Goal: Task Accomplishment & Management: Manage account settings

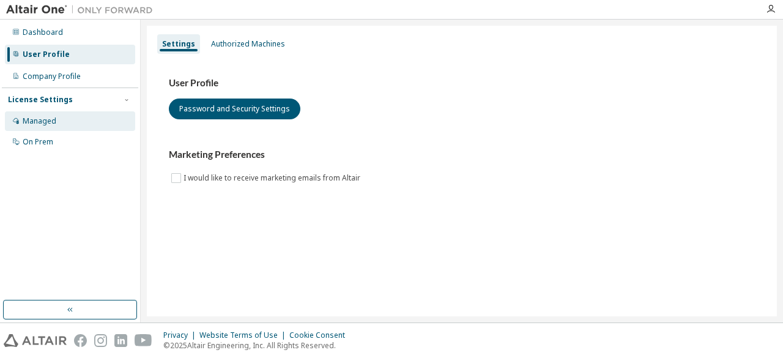
click at [32, 124] on div "Managed" at bounding box center [40, 121] width 34 height 10
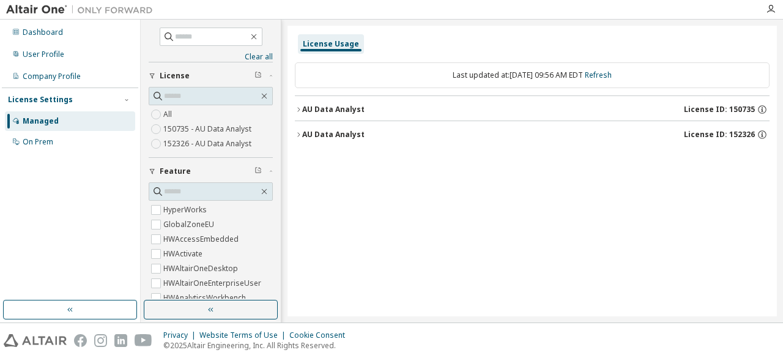
click at [301, 107] on icon "button" at bounding box center [298, 109] width 7 height 7
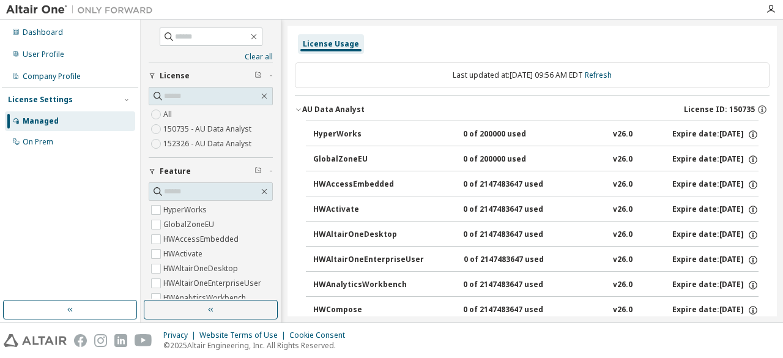
click at [301, 107] on icon "button" at bounding box center [298, 109] width 7 height 7
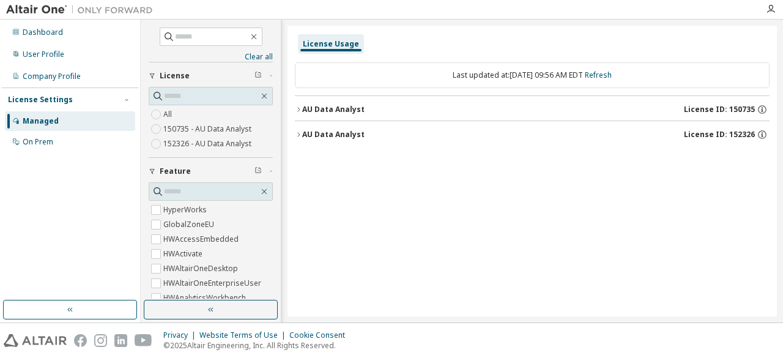
click at [31, 120] on div "Managed" at bounding box center [41, 121] width 36 height 10
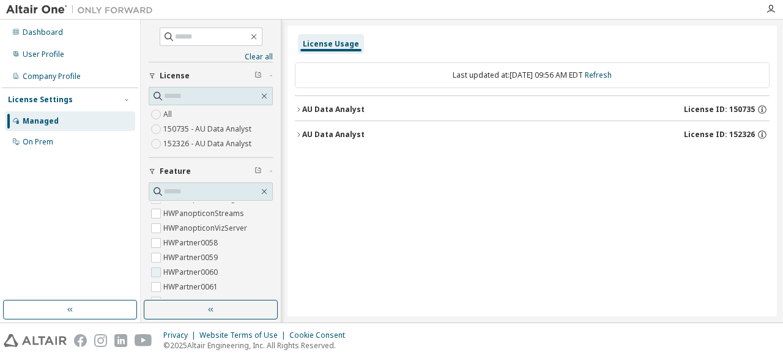
scroll to position [489, 0]
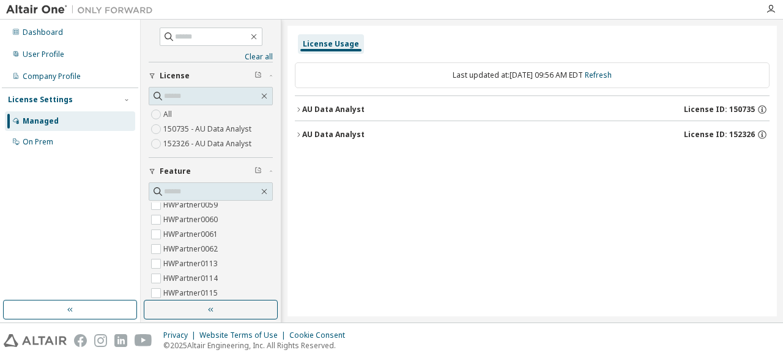
click at [297, 108] on icon "button" at bounding box center [298, 109] width 7 height 7
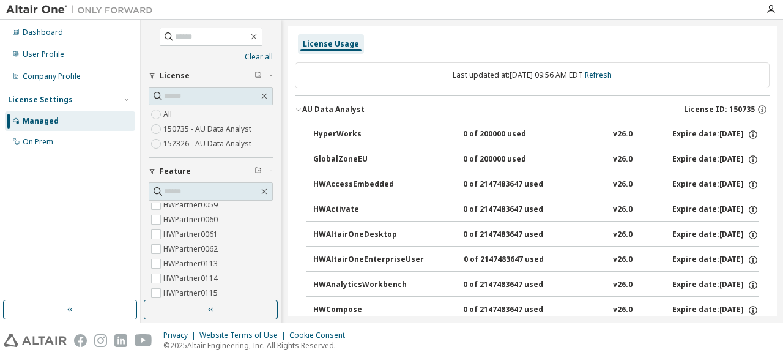
click at [297, 108] on icon "button" at bounding box center [298, 109] width 7 height 7
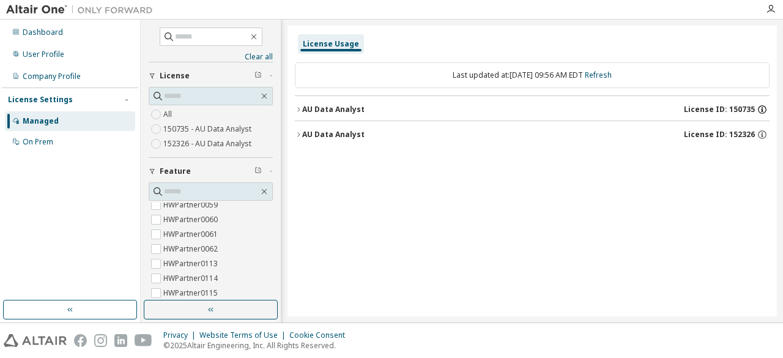
click at [761, 108] on icon "button" at bounding box center [761, 109] width 11 height 11
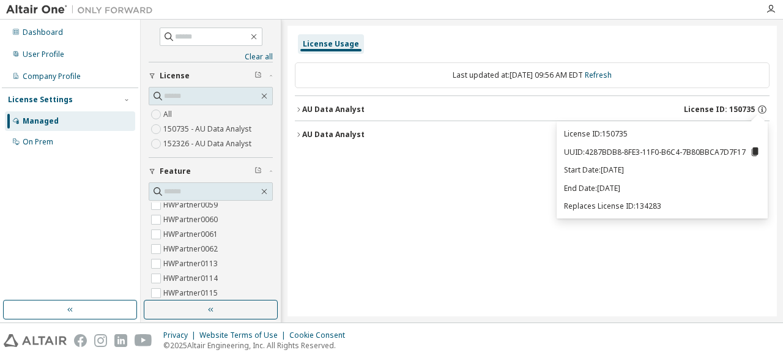
click at [755, 149] on icon at bounding box center [755, 151] width 7 height 9
click at [635, 178] on div "License ID: 150735 UUID: 4287BDB8-8FE3-11F0-B6C4-7B80BBCA7D7F17 Start Date: [DA…" at bounding box center [661, 169] width 211 height 97
click at [301, 133] on icon "button" at bounding box center [298, 134] width 7 height 7
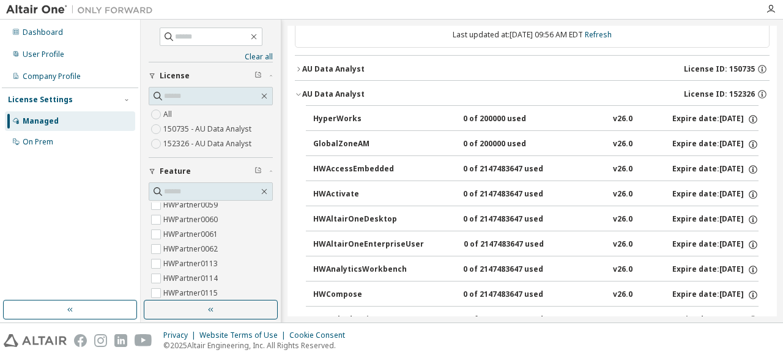
scroll to position [0, 0]
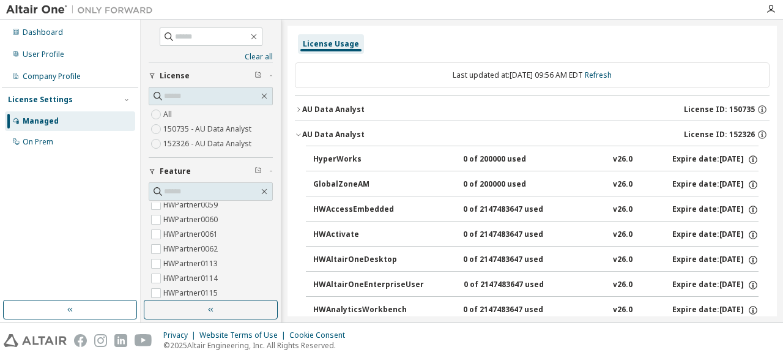
click at [298, 134] on icon "button" at bounding box center [298, 134] width 7 height 7
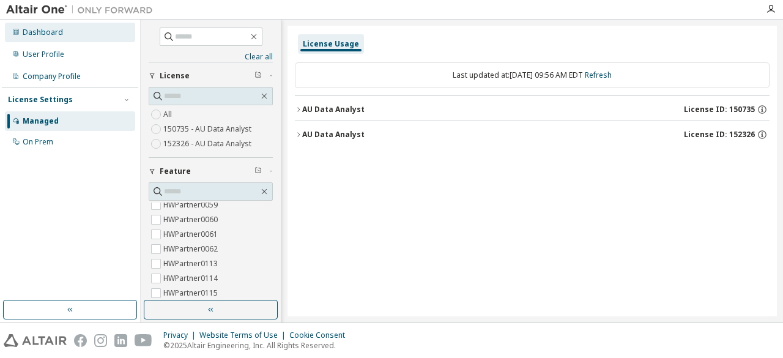
click at [43, 30] on div "Dashboard" at bounding box center [43, 33] width 40 height 10
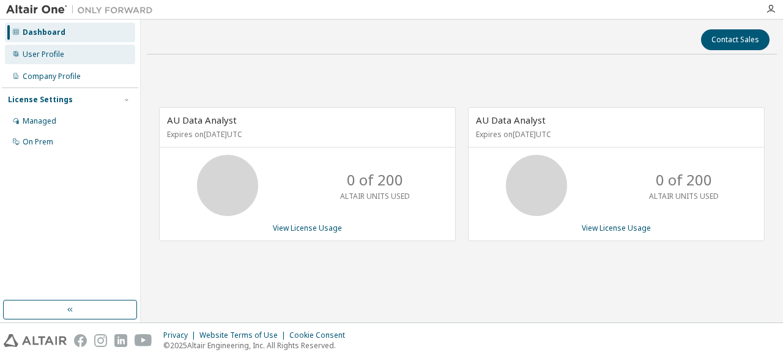
click at [62, 51] on div "User Profile" at bounding box center [44, 55] width 42 height 10
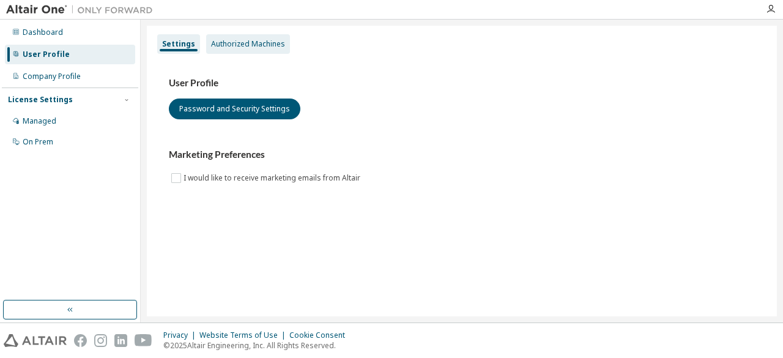
click at [250, 42] on div "Authorized Machines" at bounding box center [248, 44] width 74 height 10
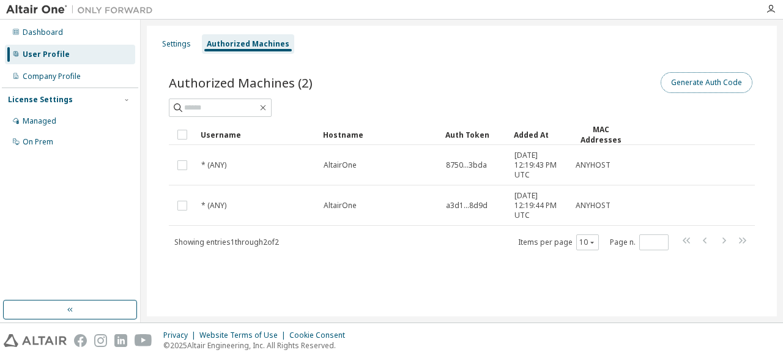
click at [712, 82] on button "Generate Auth Code" at bounding box center [706, 82] width 92 height 21
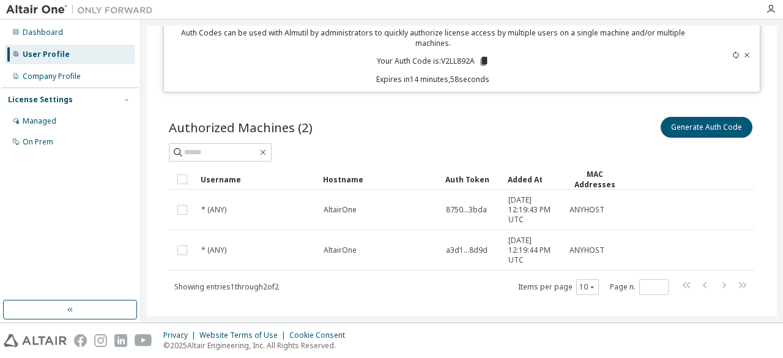
scroll to position [59, 0]
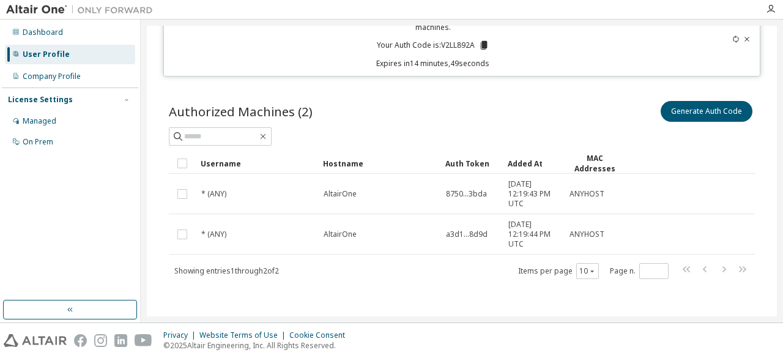
click at [619, 116] on div "Generate Auth Code" at bounding box center [608, 111] width 293 height 26
click at [29, 120] on div "Managed" at bounding box center [40, 121] width 34 height 10
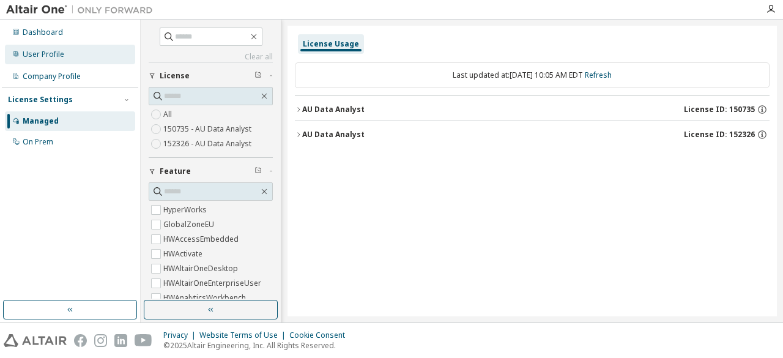
click at [41, 53] on div "User Profile" at bounding box center [44, 55] width 42 height 10
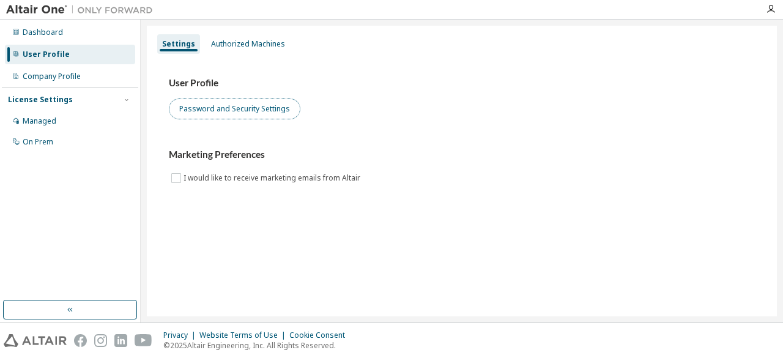
click at [229, 108] on button "Password and Security Settings" at bounding box center [234, 108] width 131 height 21
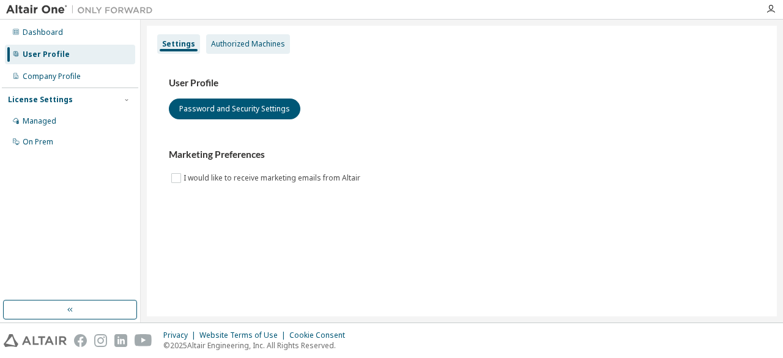
click at [234, 43] on div "Authorized Machines" at bounding box center [248, 44] width 74 height 10
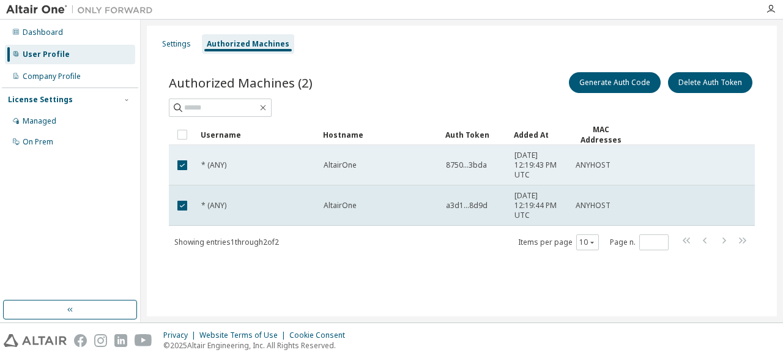
click at [454, 165] on span "8750...3bda" at bounding box center [466, 165] width 41 height 10
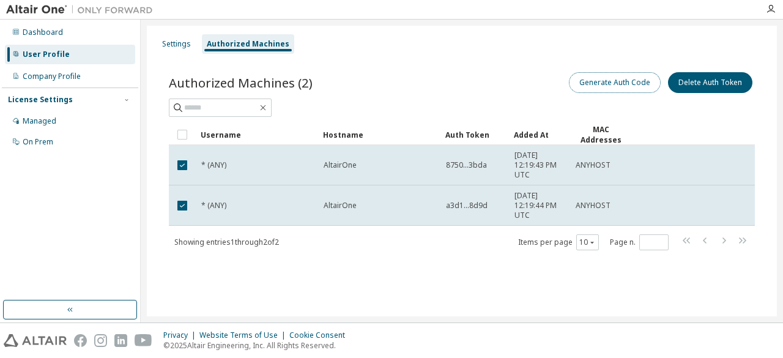
click at [608, 83] on button "Generate Auth Code" at bounding box center [615, 82] width 92 height 21
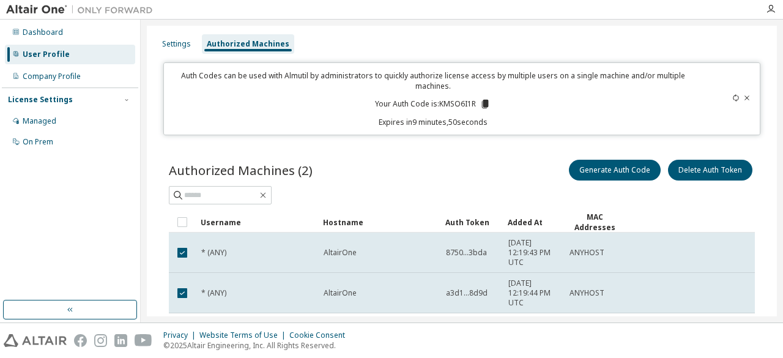
click at [482, 103] on icon at bounding box center [485, 104] width 7 height 9
click at [415, 163] on div "Authorized Machines (2) Generate Auth Code Delete Auth Token" at bounding box center [462, 170] width 586 height 26
